Goal: Entertainment & Leisure: Consume media (video, audio)

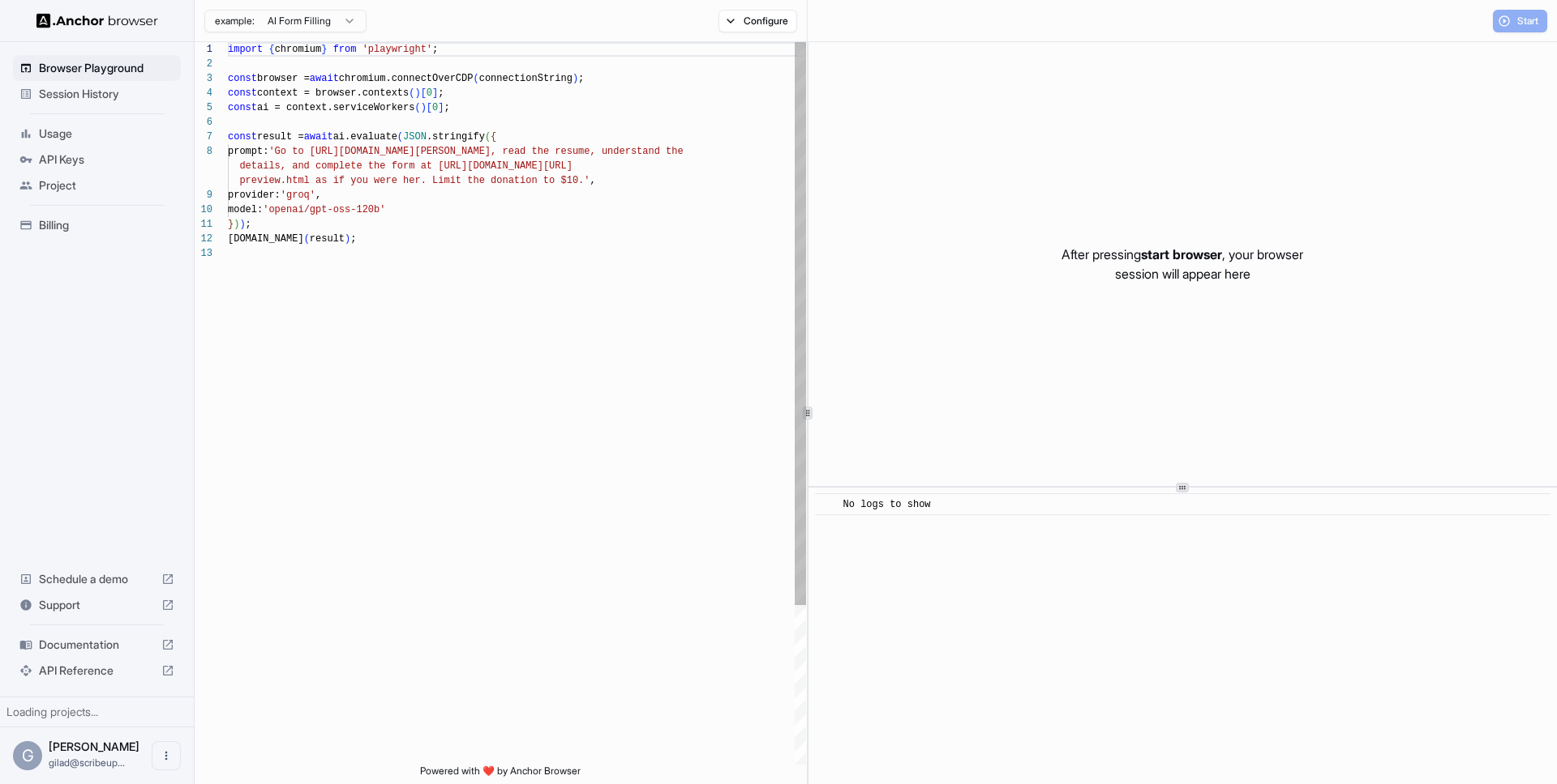
scroll to position [117, 0]
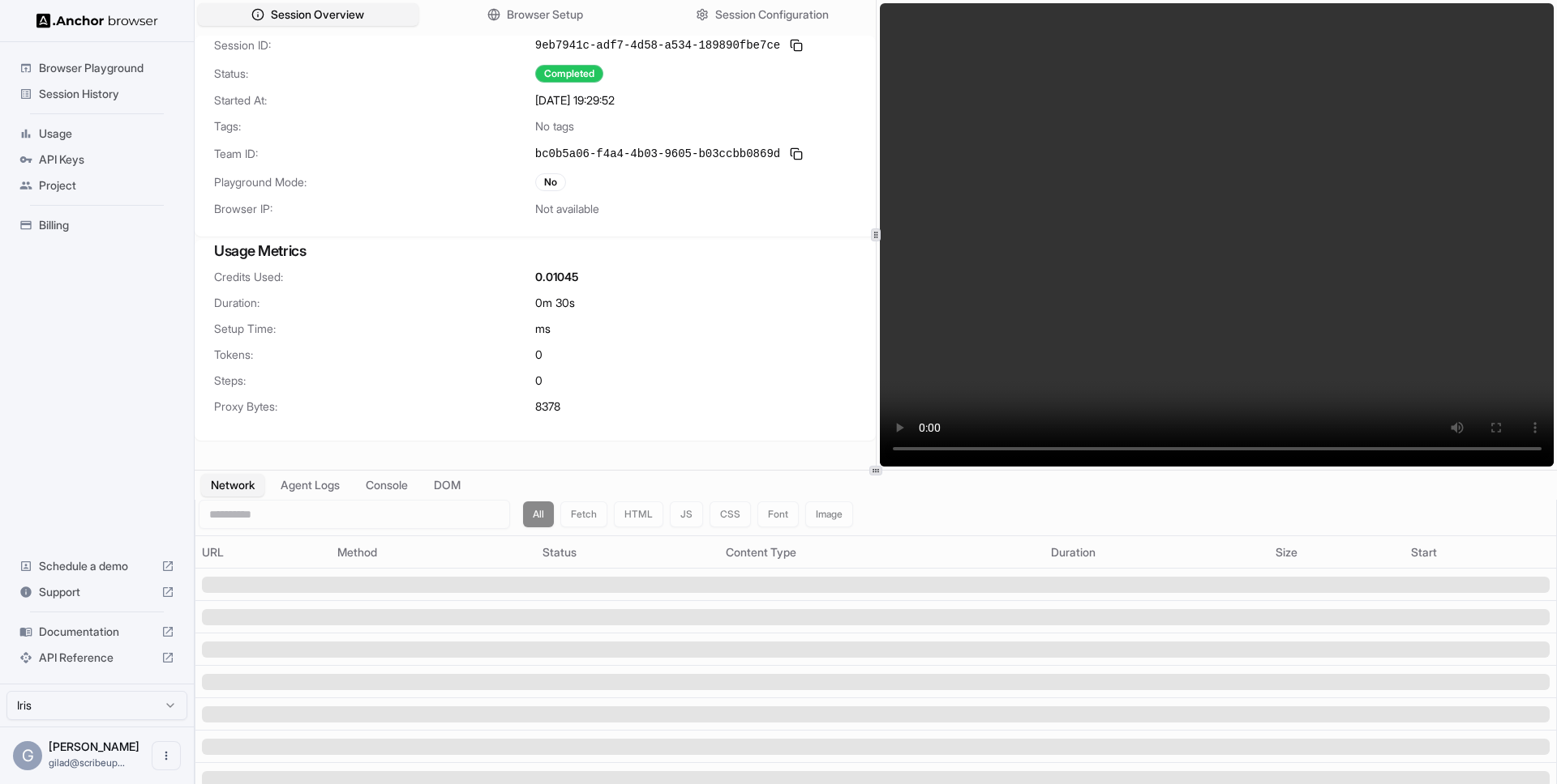
click at [1301, 343] on video at bounding box center [1216, 235] width 675 height 464
